Goal: Contribute content

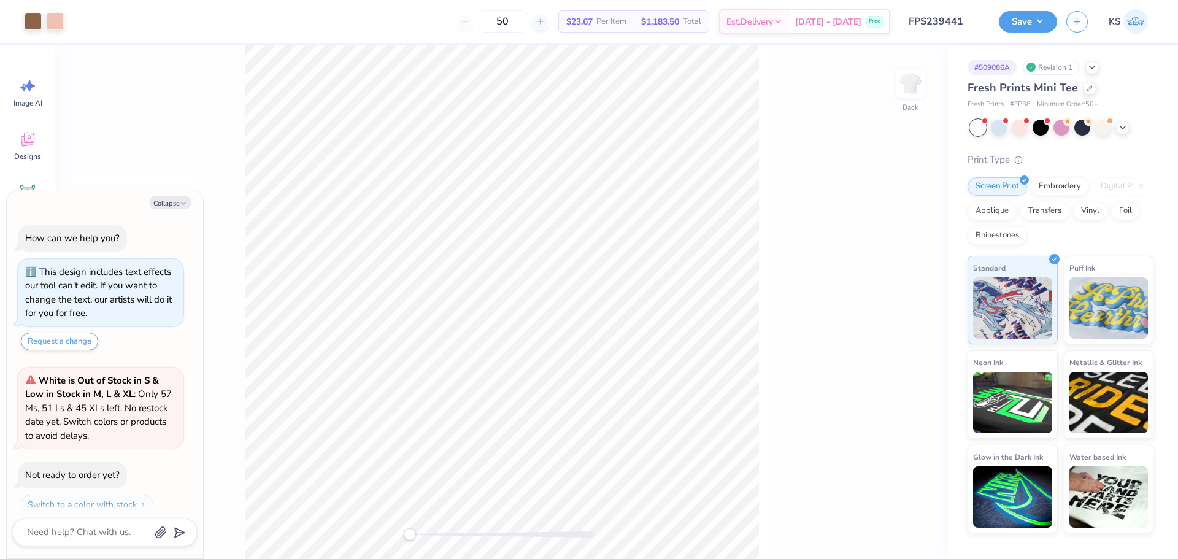
scroll to position [35, 0]
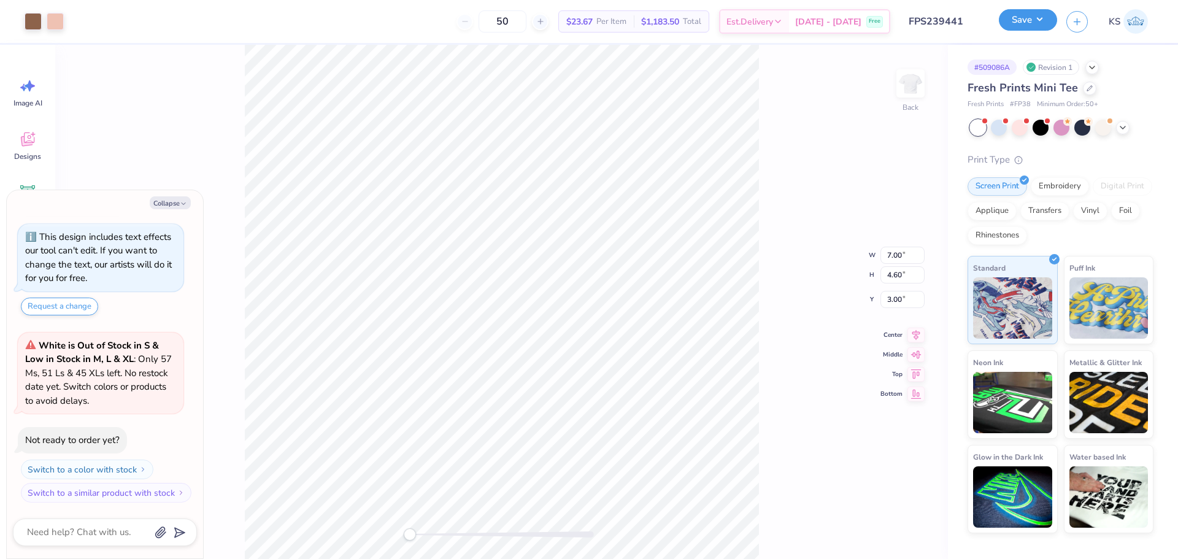
click at [1036, 18] on button "Save" at bounding box center [1028, 19] width 58 height 21
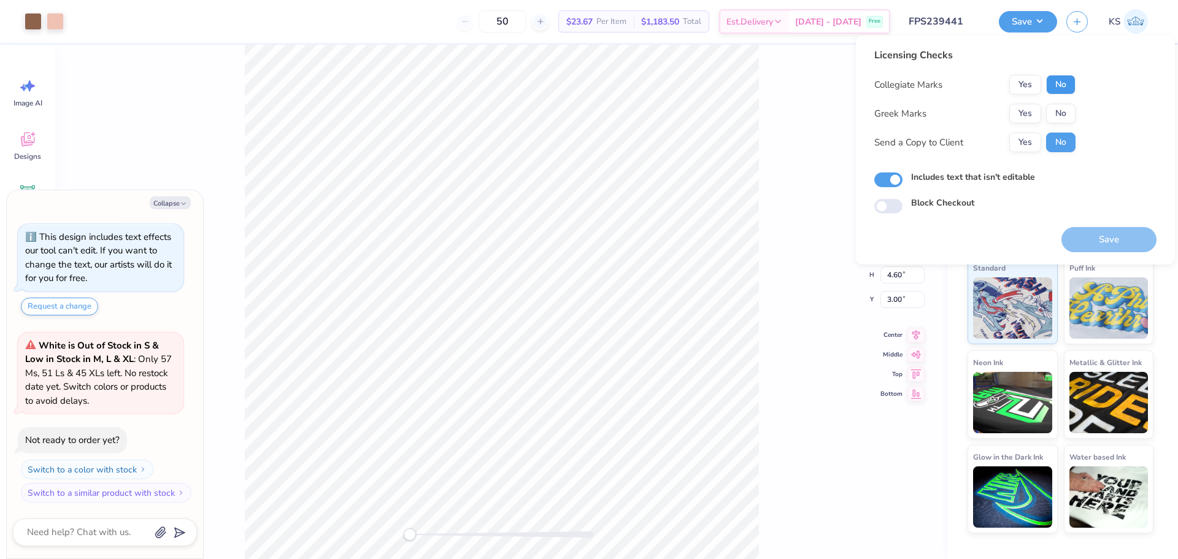
click at [1062, 82] on button "No" at bounding box center [1060, 85] width 29 height 20
click at [1018, 112] on button "Yes" at bounding box center [1026, 114] width 32 height 20
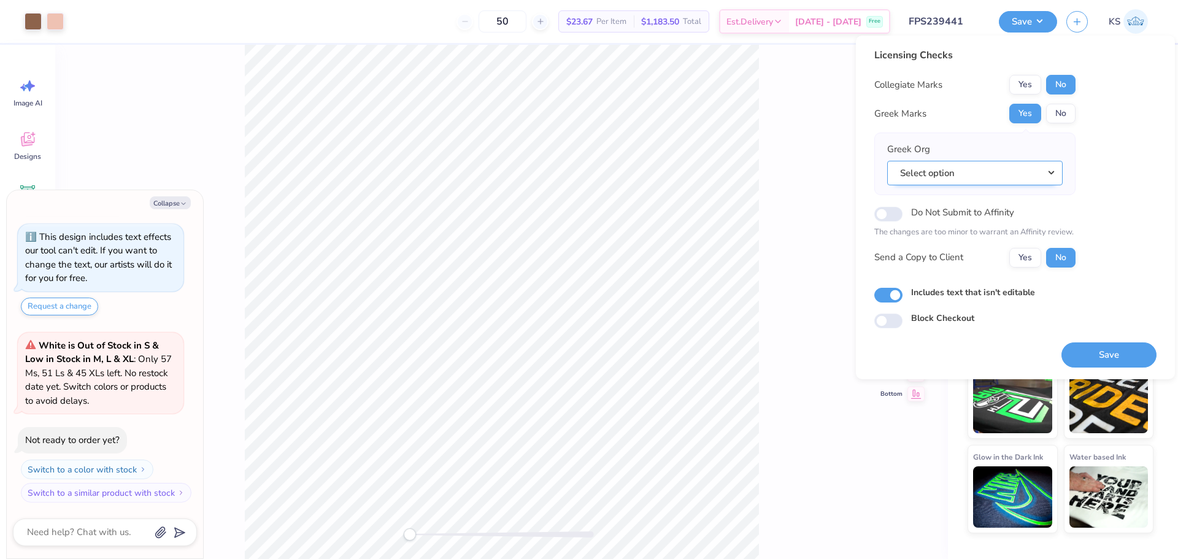
click at [990, 184] on button "Select option" at bounding box center [975, 173] width 176 height 25
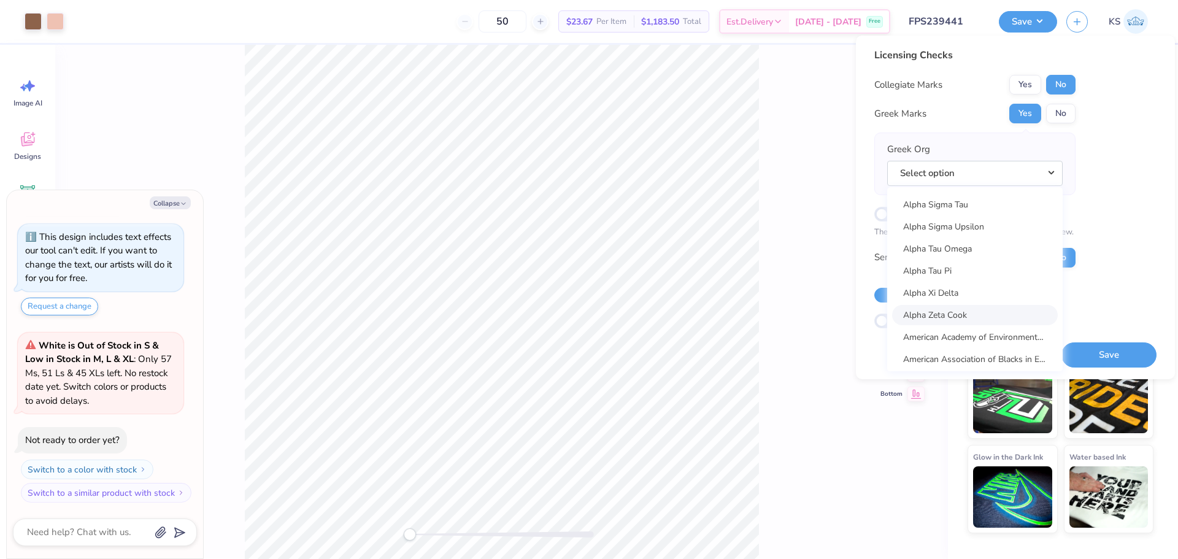
scroll to position [1105, 0]
click at [981, 288] on link "Alpha Xi Delta" at bounding box center [975, 290] width 166 height 20
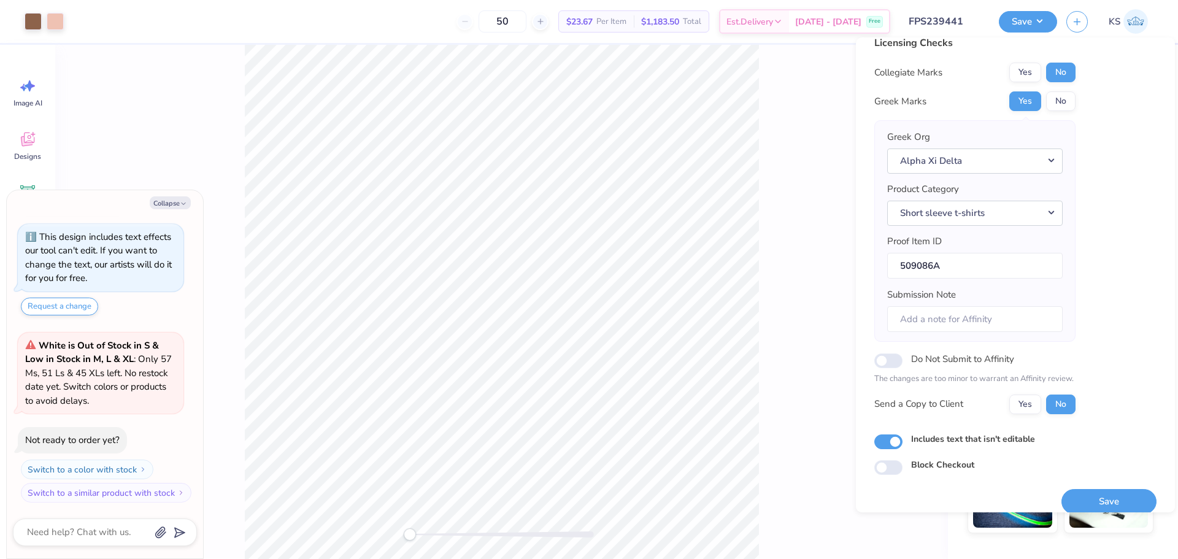
scroll to position [28, 0]
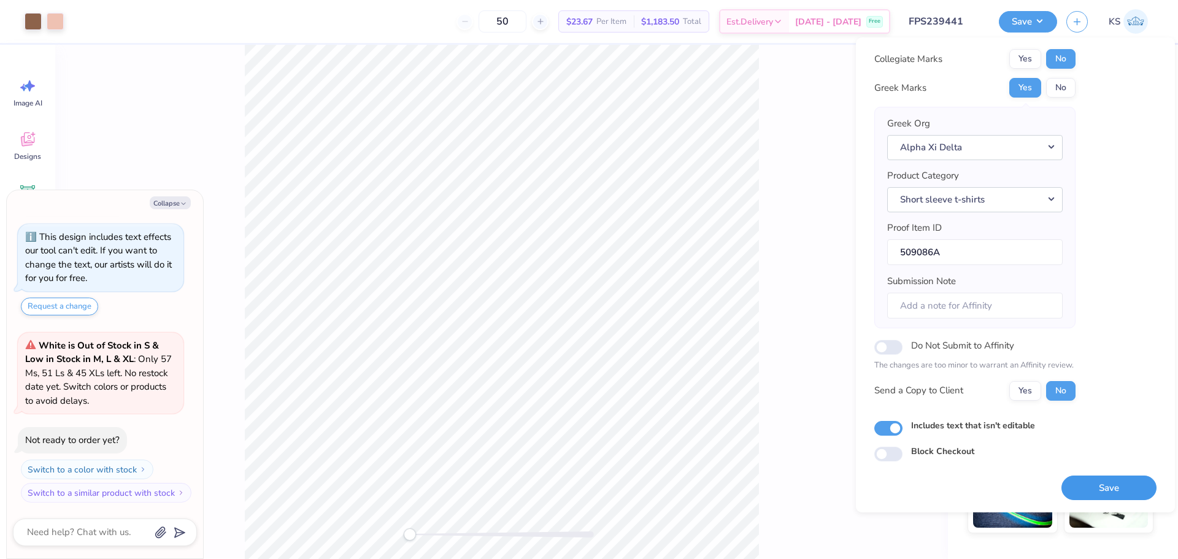
click at [1094, 484] on button "Save" at bounding box center [1109, 488] width 95 height 25
type textarea "x"
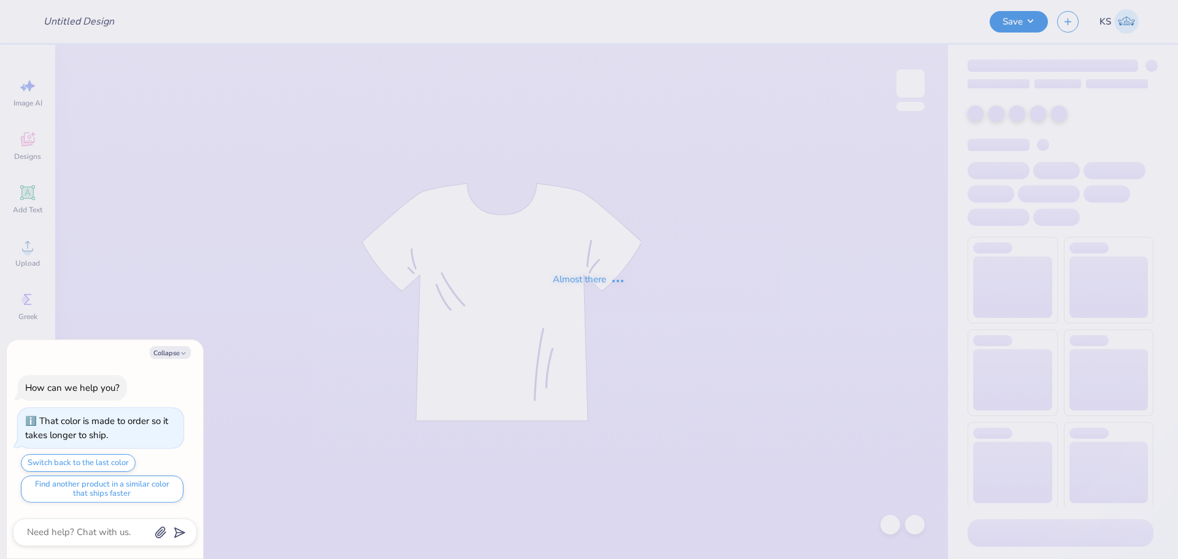
type textarea "x"
type input "FPS239566"
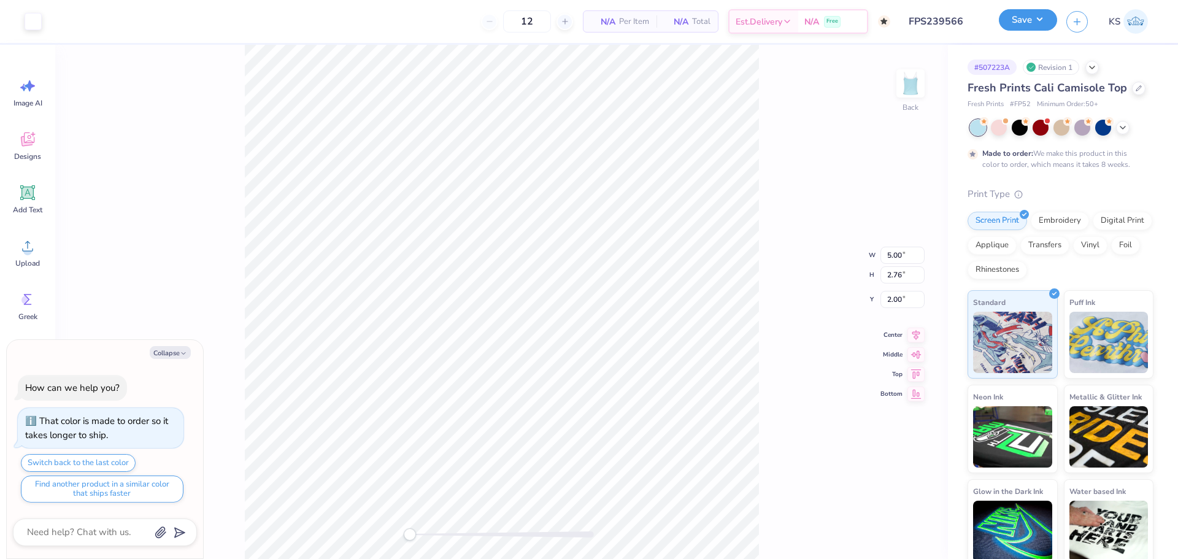
click at [1030, 17] on button "Save" at bounding box center [1028, 19] width 58 height 21
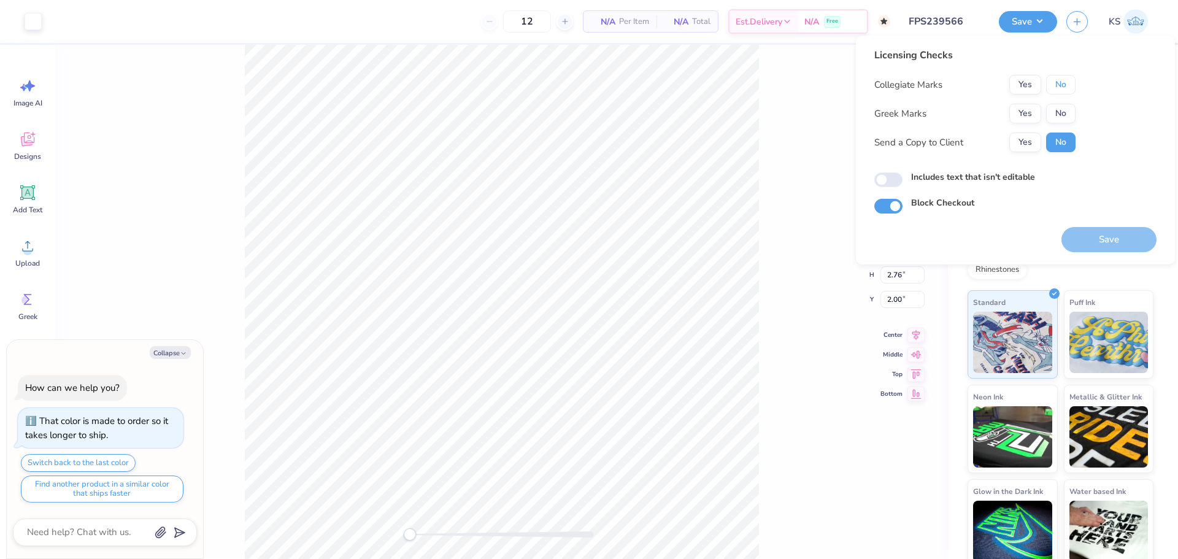
drag, startPoint x: 1062, startPoint y: 83, endPoint x: 1038, endPoint y: 98, distance: 28.1
click at [1061, 83] on button "No" at bounding box center [1060, 85] width 29 height 20
click at [1021, 117] on button "Yes" at bounding box center [1026, 114] width 32 height 20
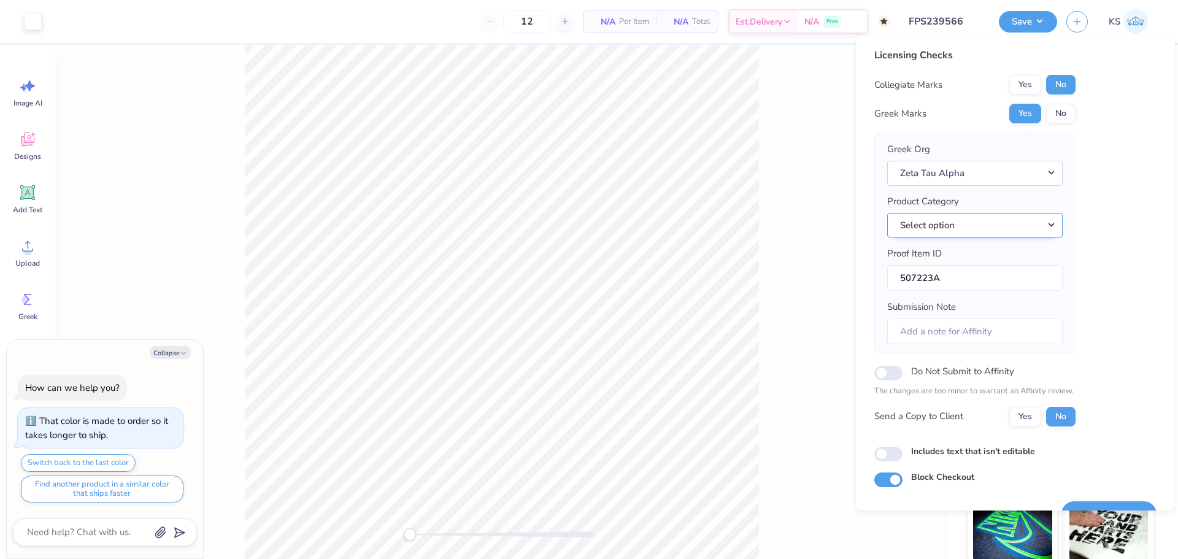
click at [1024, 224] on button "Select option" at bounding box center [975, 225] width 176 height 25
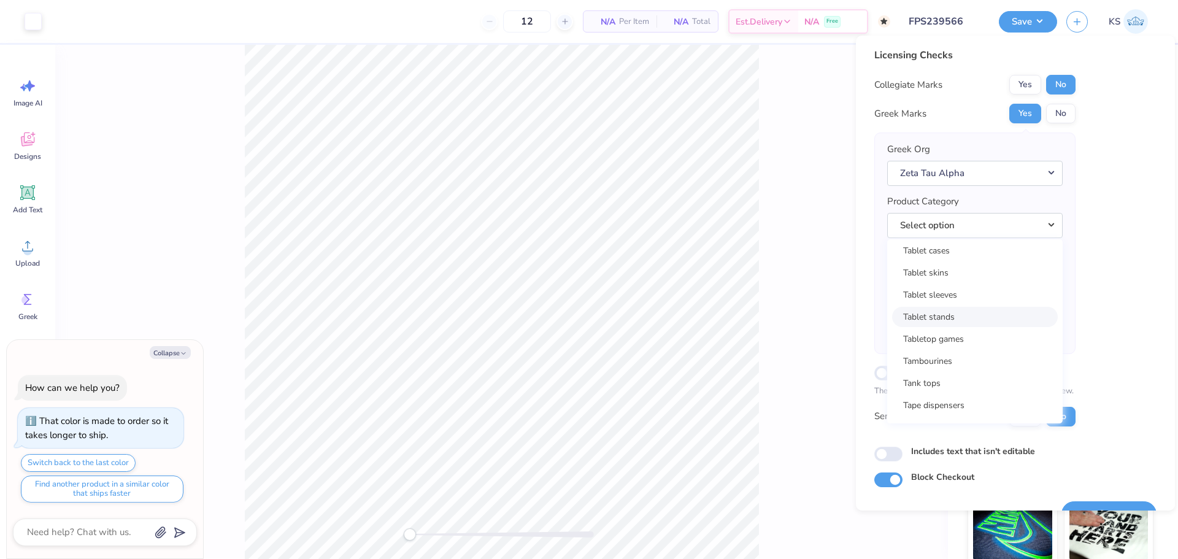
scroll to position [19763, 0]
click at [1012, 345] on link "Tank tops" at bounding box center [975, 355] width 166 height 20
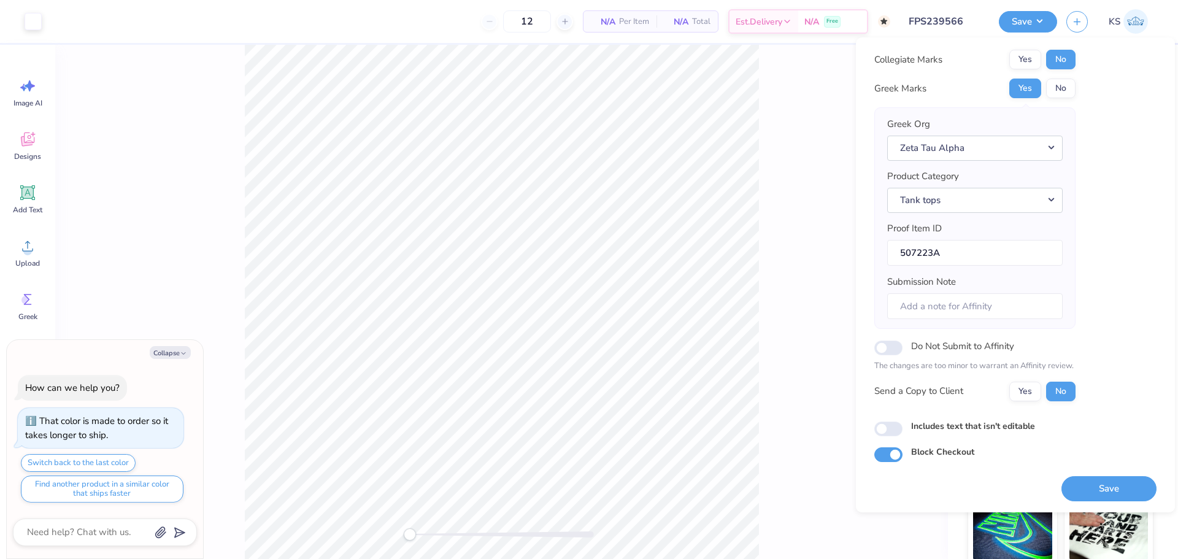
scroll to position [28, 0]
click at [1089, 482] on button "Save" at bounding box center [1109, 488] width 95 height 25
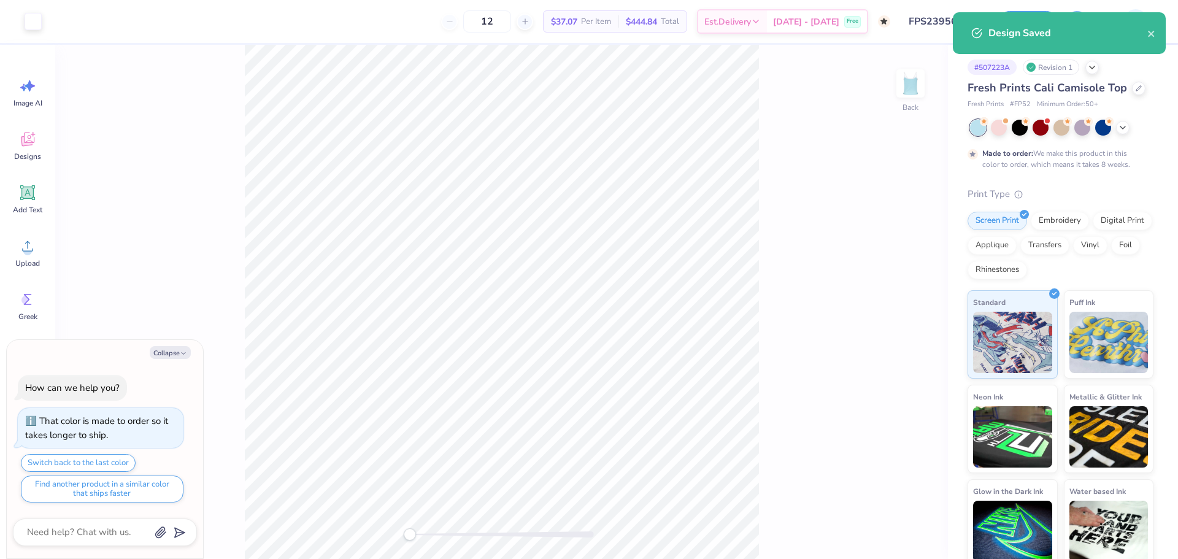
type textarea "x"
